Goal: Transaction & Acquisition: Subscribe to service/newsletter

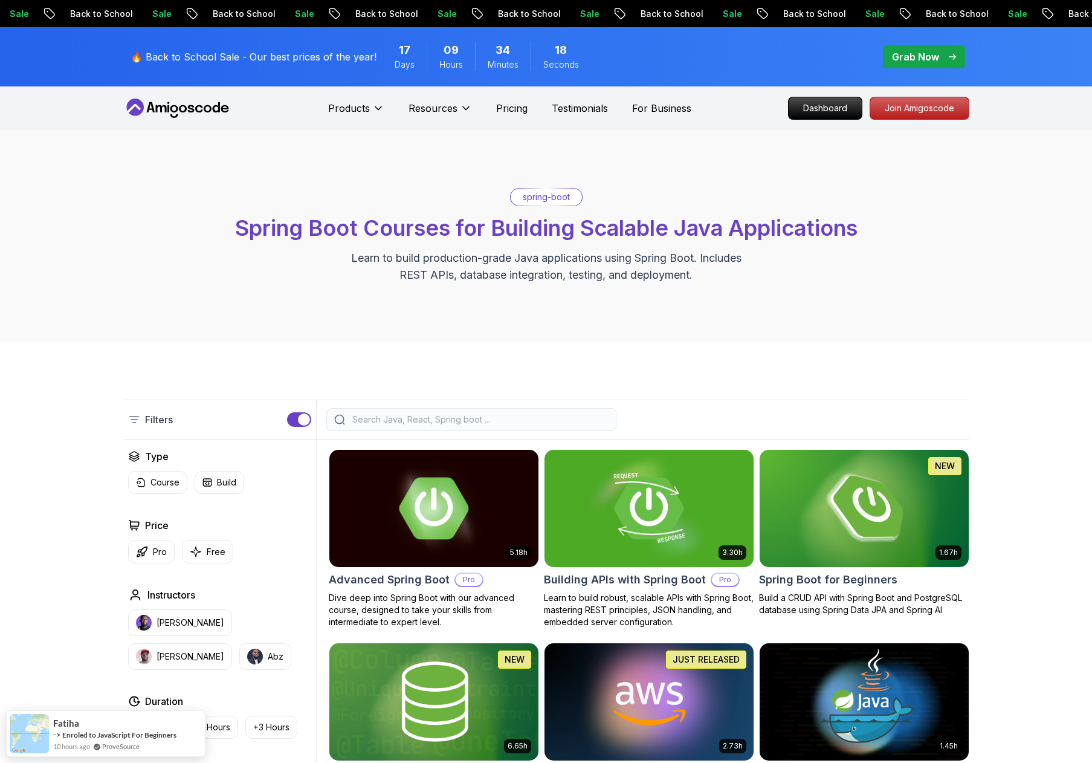
click at [588, 5] on div "Sale Back to School Sale Back to School Sale Back to School Sale Back to School…" at bounding box center [546, 13] width 1092 height 27
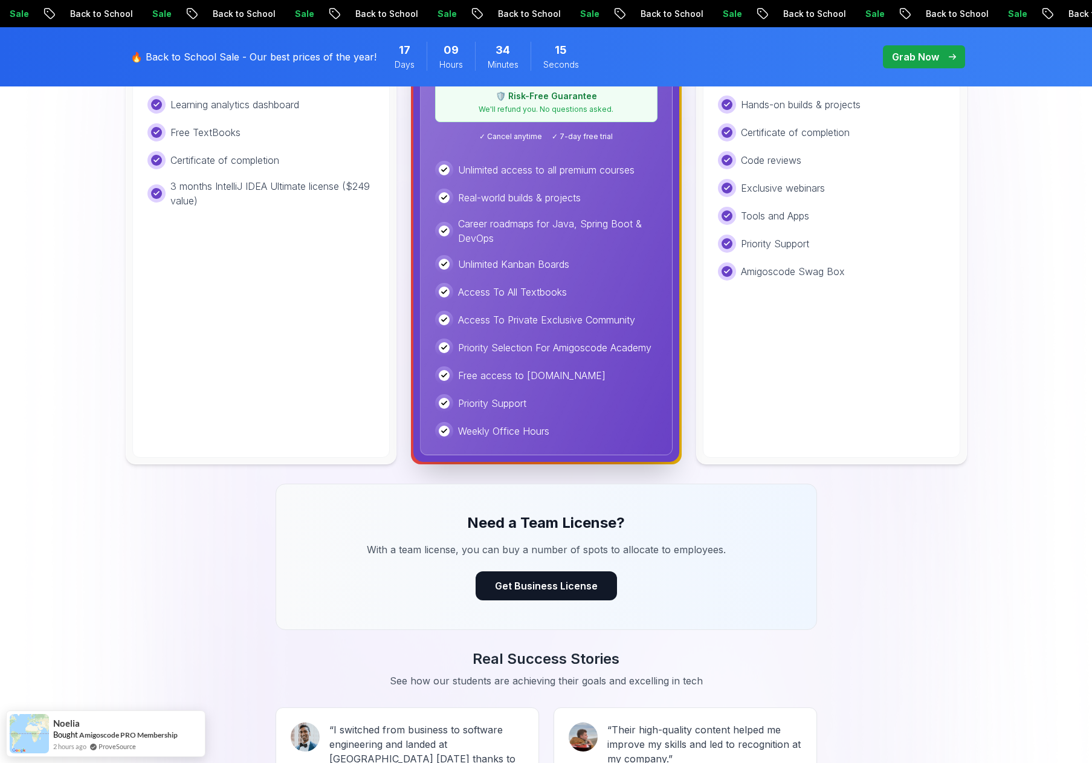
scroll to position [233, 0]
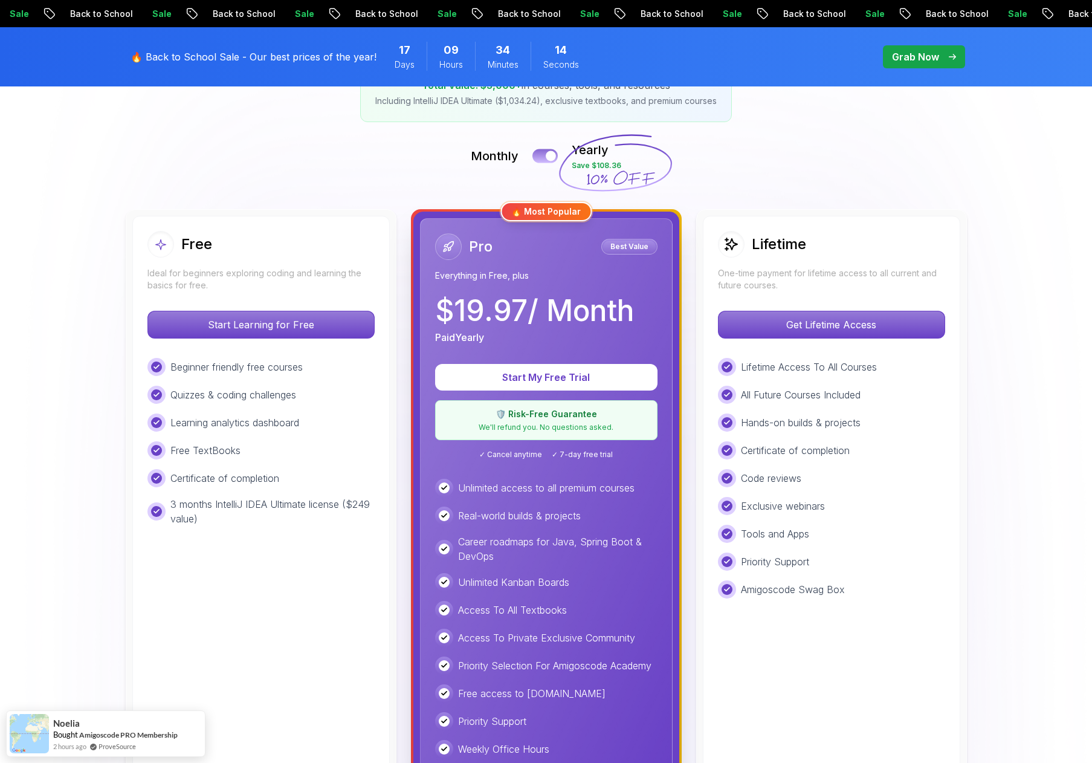
click at [542, 151] on button at bounding box center [545, 156] width 25 height 14
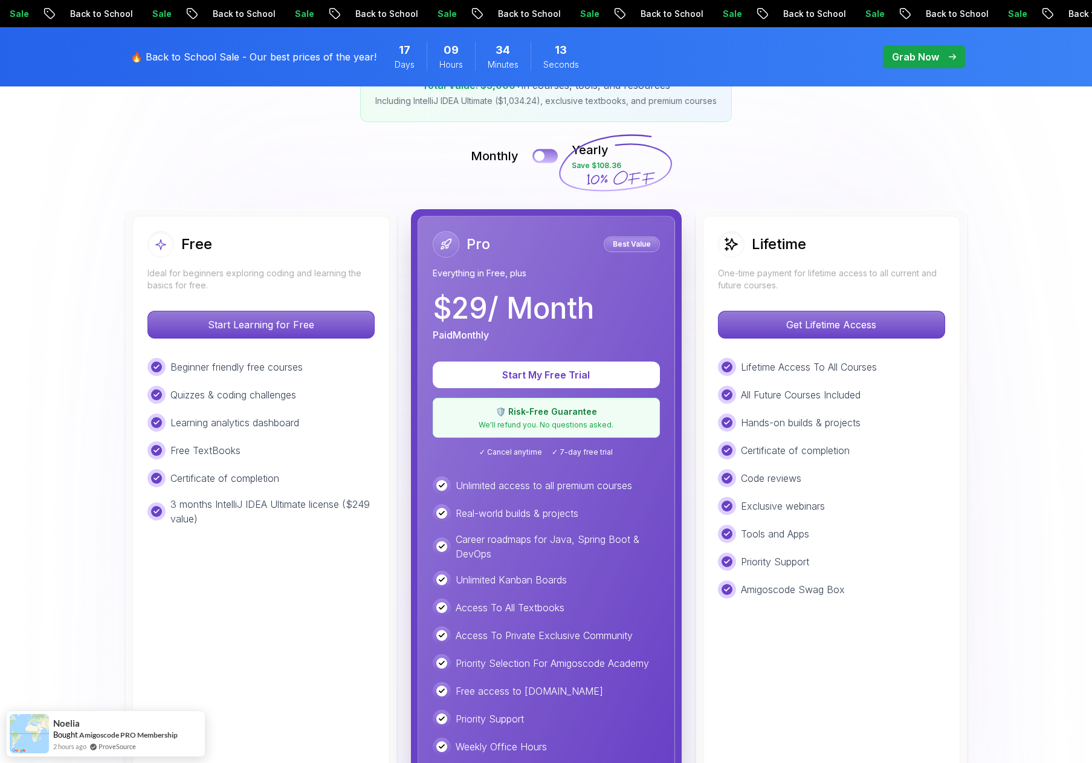
click at [542, 152] on div at bounding box center [539, 156] width 10 height 10
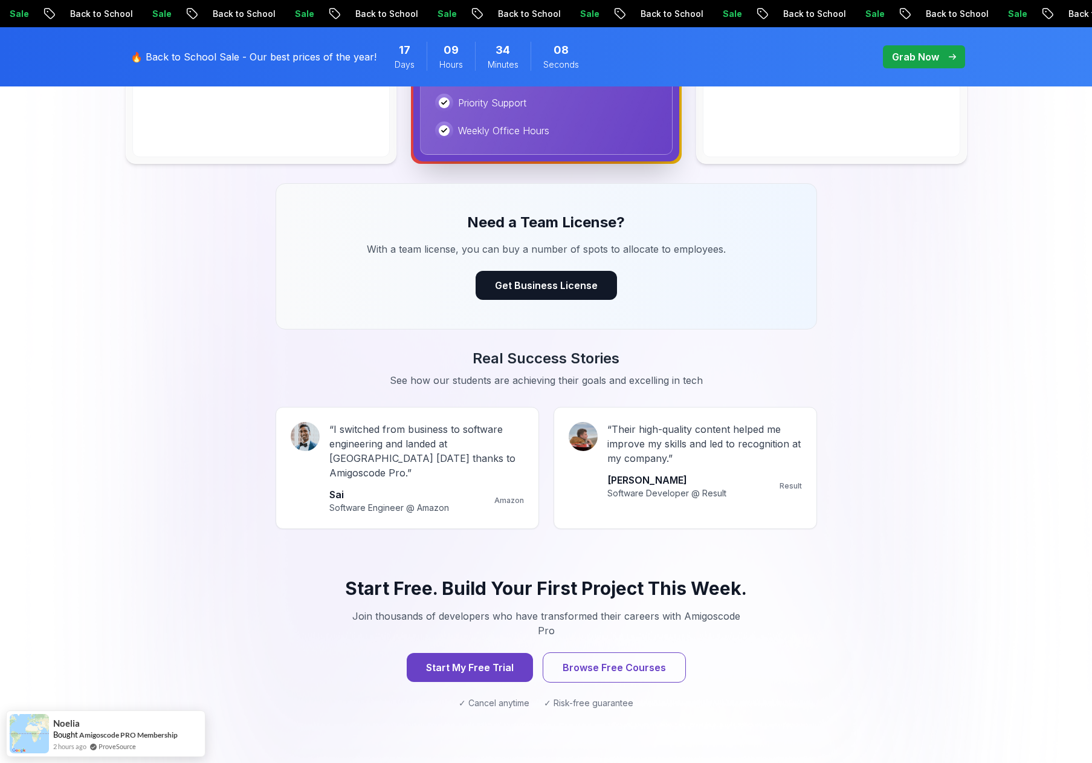
scroll to position [906, 0]
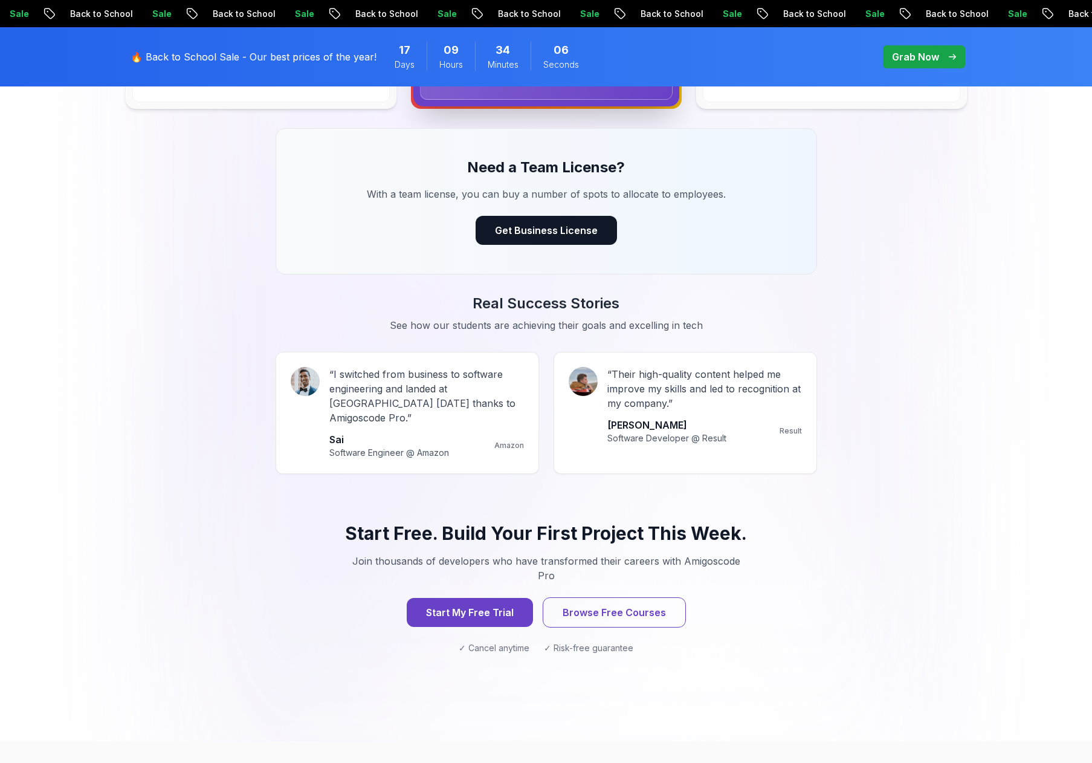
click at [481, 597] on button "Start My Free Trial" at bounding box center [469, 612] width 132 height 30
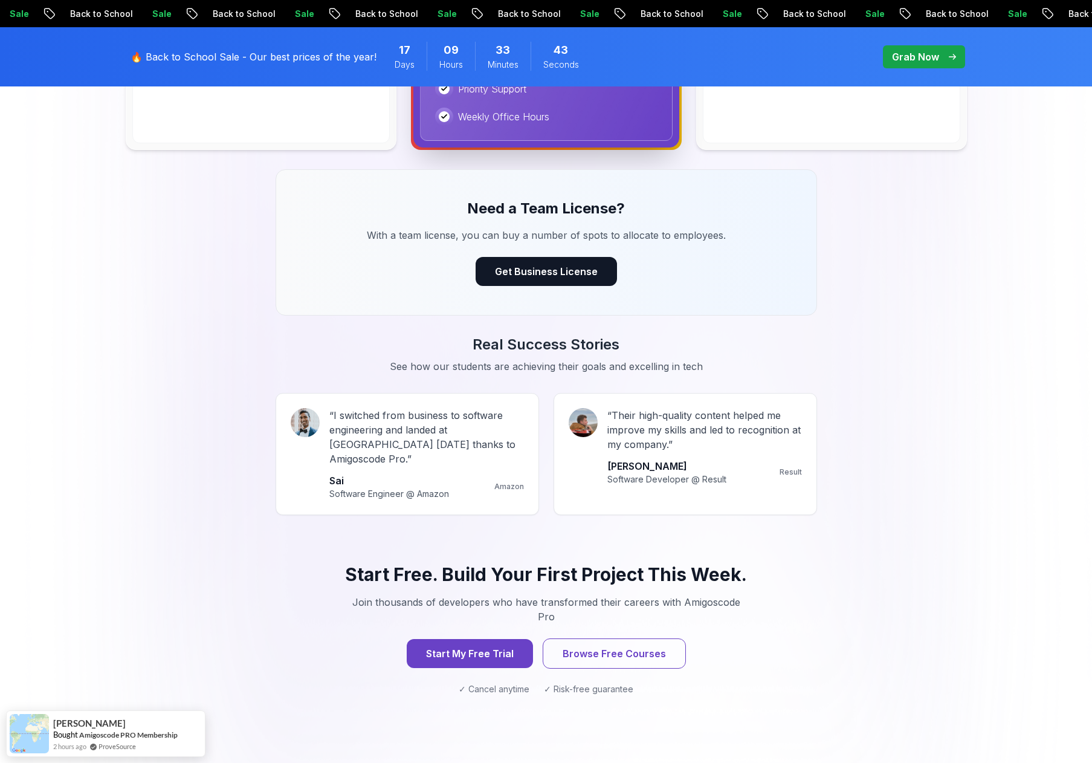
scroll to position [906, 0]
